Goal: Navigation & Orientation: Find specific page/section

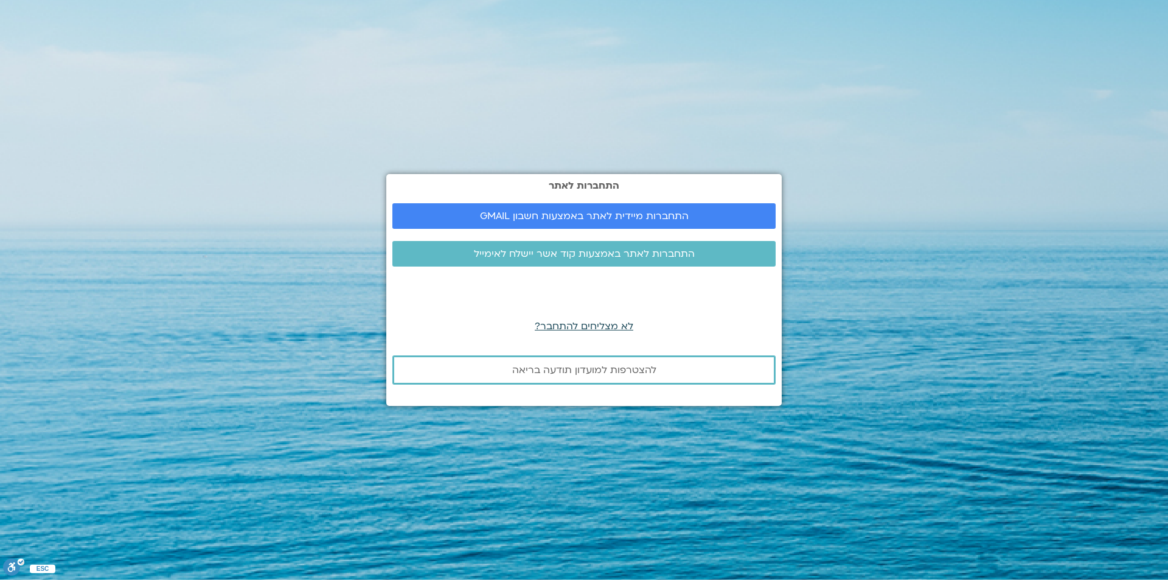
click at [569, 325] on span "לא מצליחים להתחבר?" at bounding box center [584, 326] width 99 height 13
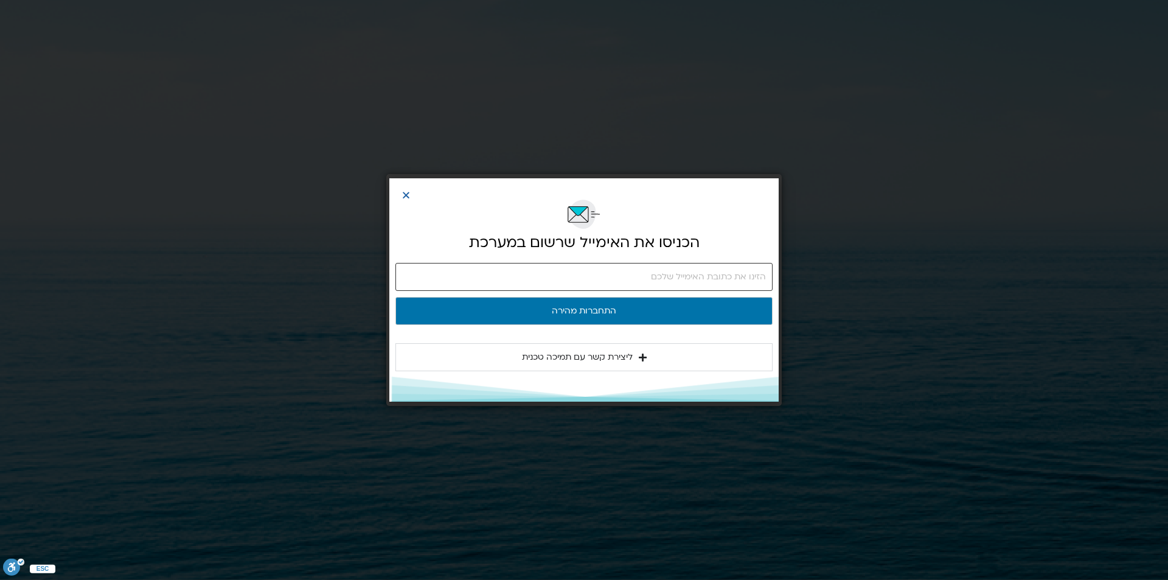
click at [551, 272] on input "email" at bounding box center [584, 277] width 377 height 28
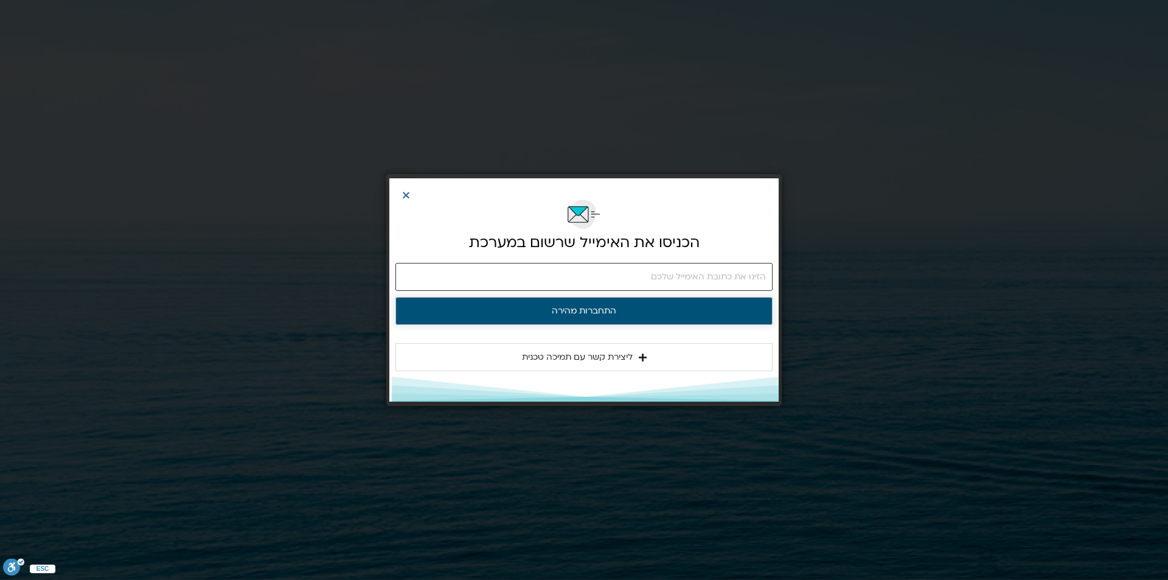
type input "[EMAIL_ADDRESS][DOMAIN_NAME]"
click at [576, 306] on button "התחברות מהירה" at bounding box center [584, 311] width 377 height 28
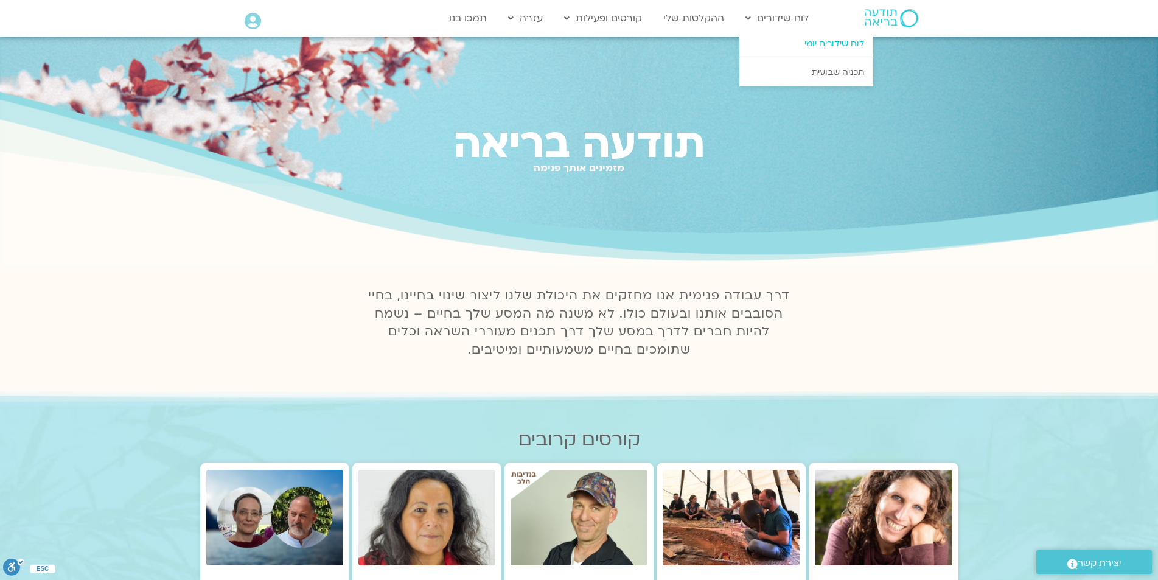
click at [808, 49] on link "לוח שידורים יומי" at bounding box center [806, 44] width 134 height 28
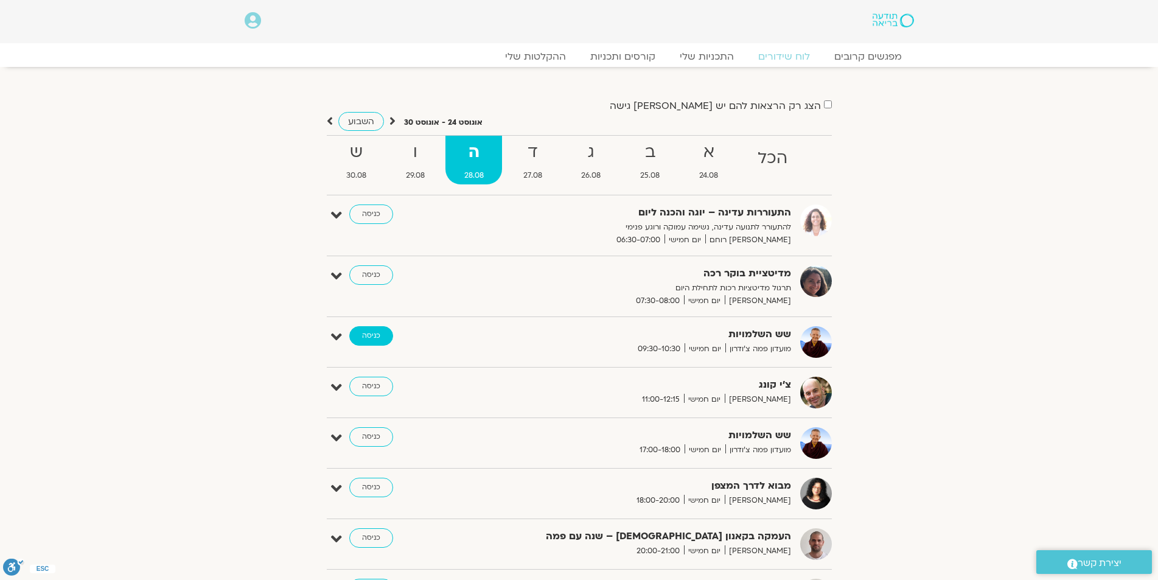
click at [378, 335] on link "כניסה" at bounding box center [371, 335] width 44 height 19
